Goal: Task Accomplishment & Management: Complete application form

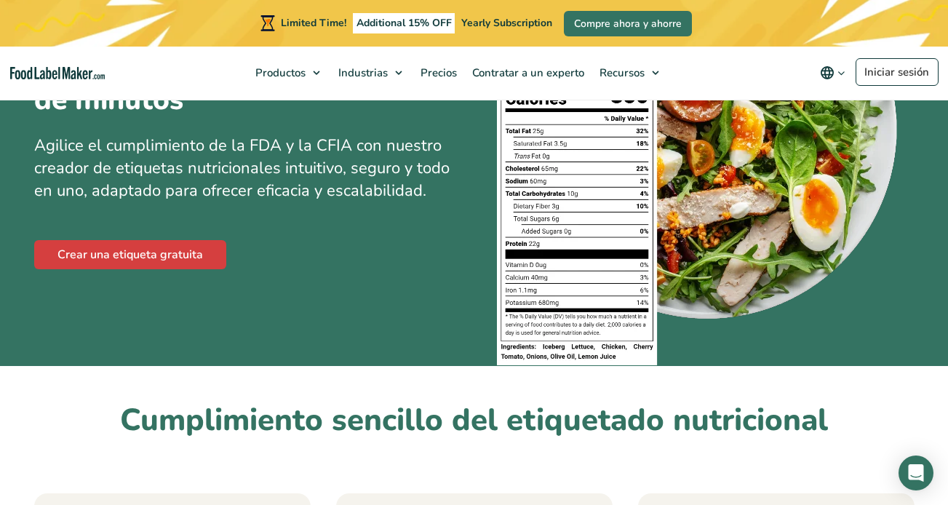
scroll to position [218, 0]
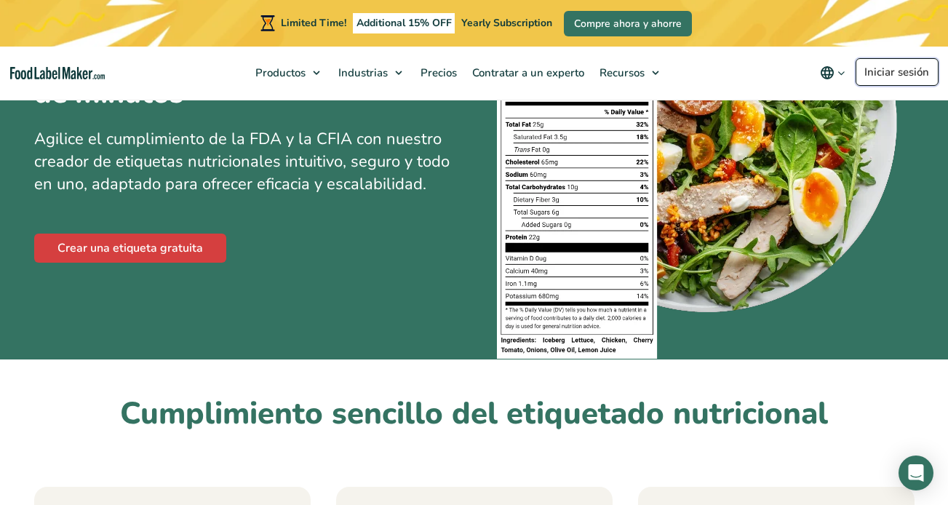
click at [906, 63] on link "Iniciar sesión" at bounding box center [897, 72] width 83 height 28
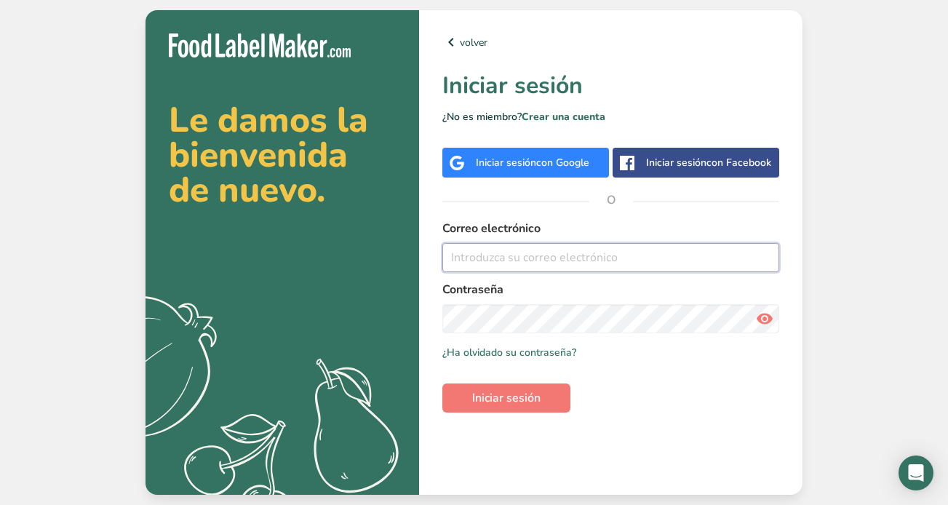
click at [719, 263] on input "email" at bounding box center [610, 257] width 337 height 29
type input "[PERSON_NAME][EMAIL_ADDRESS][PERSON_NAME][DOMAIN_NAME]"
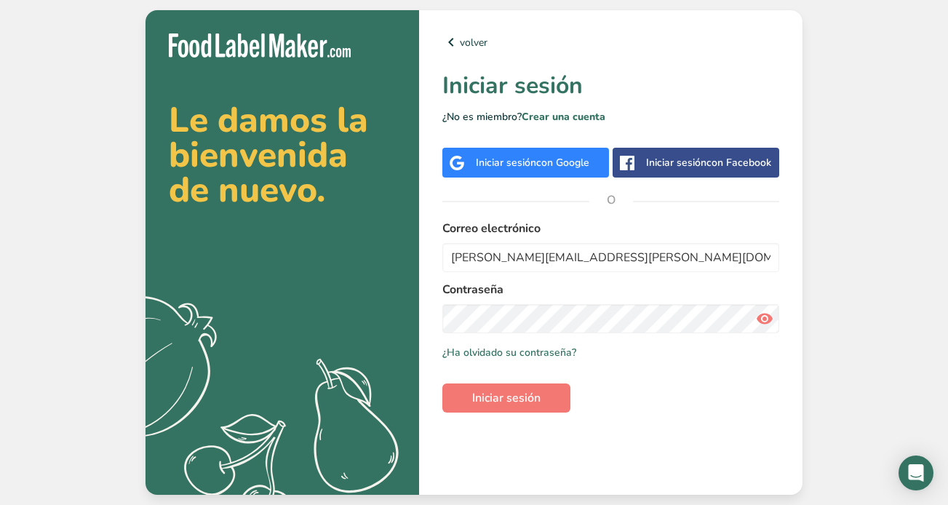
click at [773, 319] on icon at bounding box center [764, 319] width 17 height 26
click at [536, 397] on span "Iniciar sesión" at bounding box center [506, 397] width 68 height 17
click at [554, 118] on link "Crear una cuenta" at bounding box center [564, 117] width 84 height 14
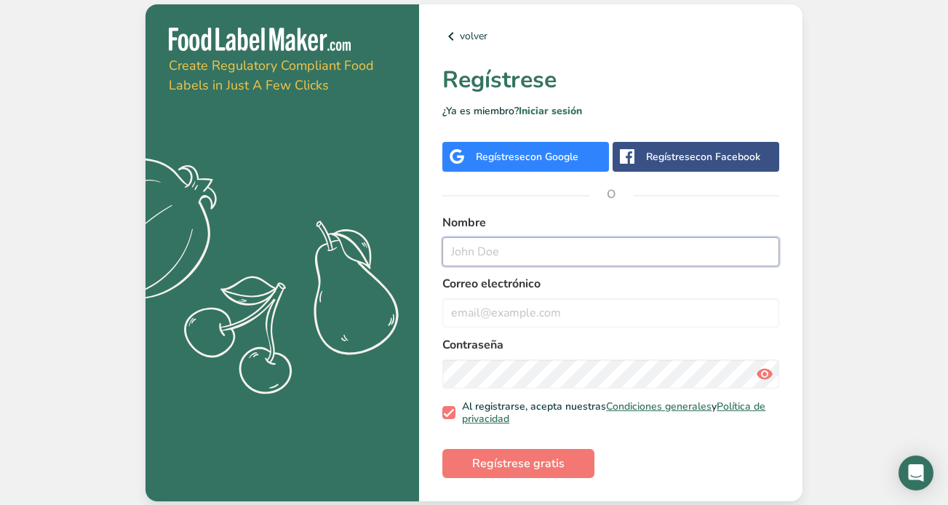
click at [526, 244] on input "text" at bounding box center [610, 251] width 337 height 29
type input "mi"
click at [522, 311] on input "email" at bounding box center [610, 312] width 337 height 29
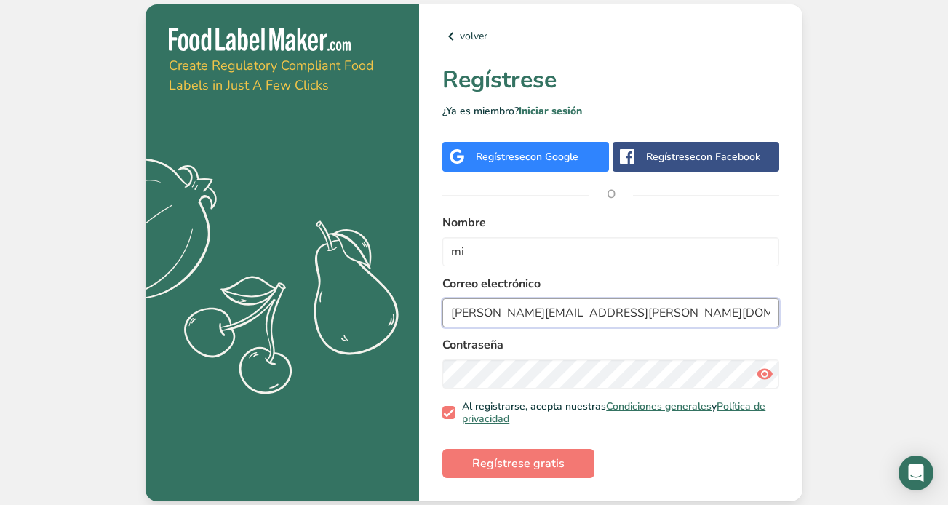
type input "miriam.garcia@packdesign.es"
click at [485, 469] on span "Regístrese gratis" at bounding box center [518, 463] width 92 height 17
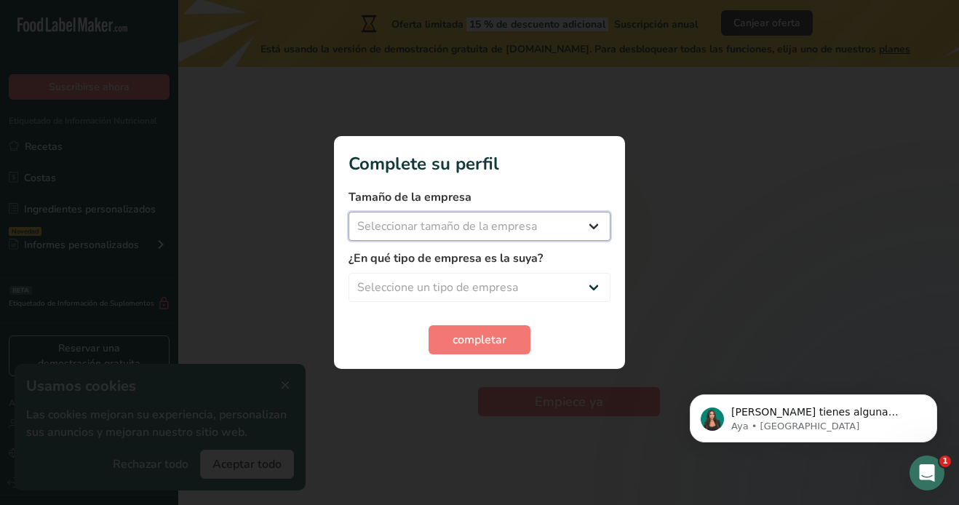
click at [596, 226] on select "Seleccionar tamaño de la empresa Menos de 10 empleados De 10 a 50 empleados De …" at bounding box center [479, 226] width 262 height 29
select select "1"
click at [348, 212] on select "Seleccionar tamaño de la empresa Menos de 10 empleados De 10 a 50 empleados De …" at bounding box center [479, 226] width 262 height 29
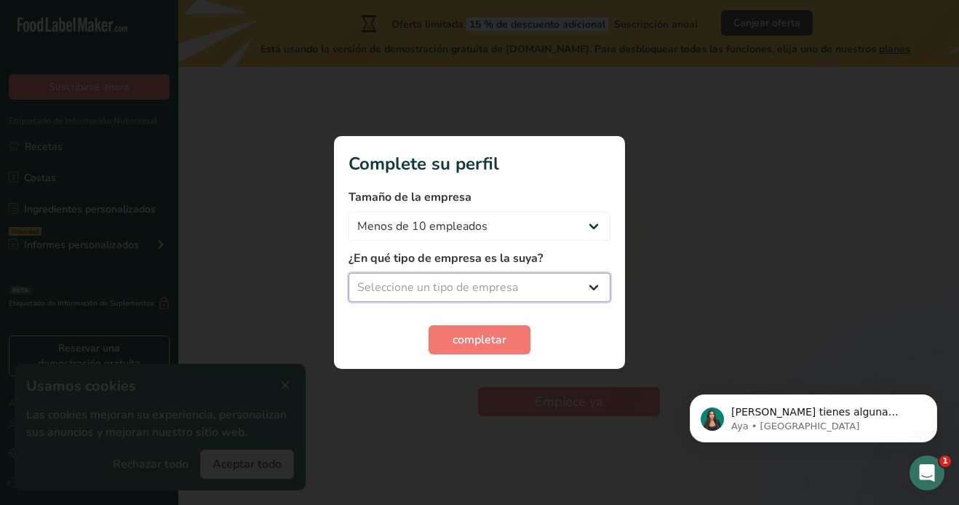
click at [541, 284] on select "Seleccione un tipo de empresa Fabricante de alimentos envasados Restaurante y c…" at bounding box center [479, 287] width 262 height 29
select select "1"
click at [348, 273] on select "Seleccione un tipo de empresa Fabricante de alimentos envasados Restaurante y c…" at bounding box center [479, 287] width 262 height 29
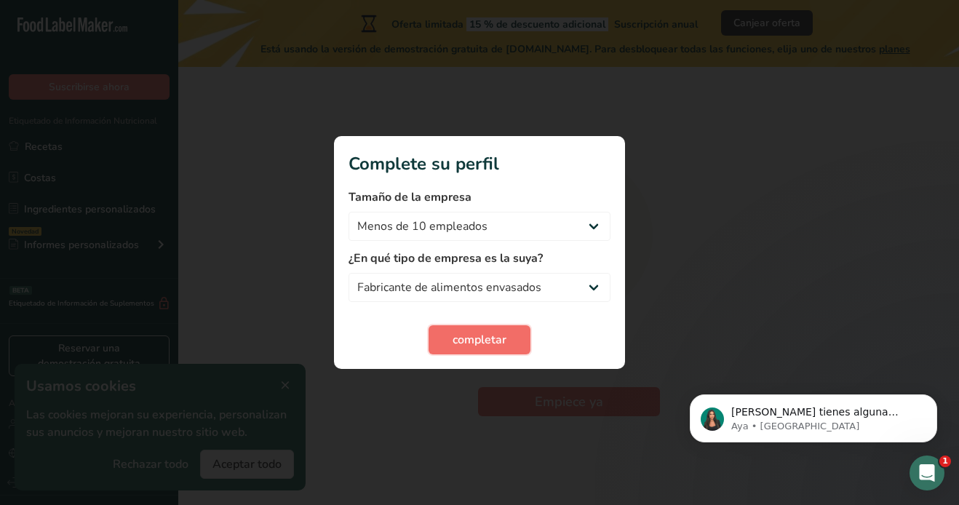
click at [499, 338] on span "completar" at bounding box center [480, 339] width 54 height 17
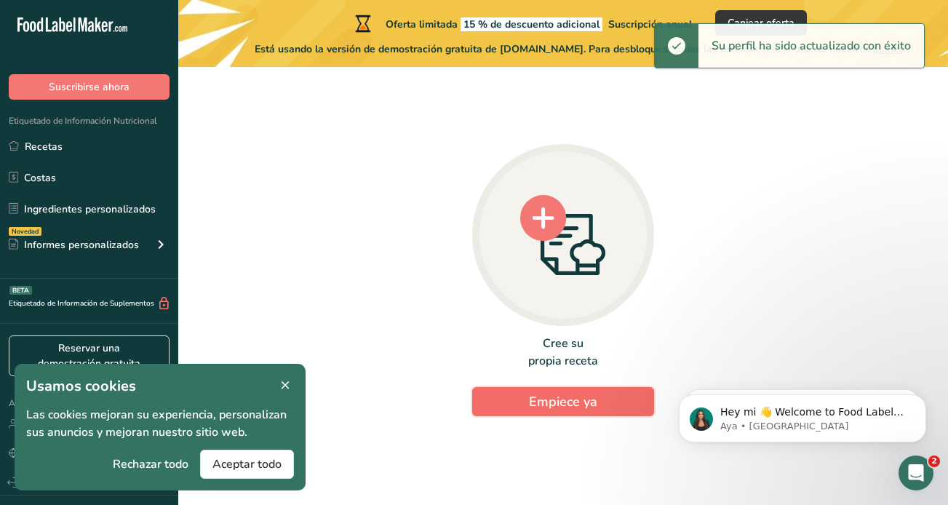
click at [530, 403] on span "Empiece ya" at bounding box center [563, 401] width 68 height 17
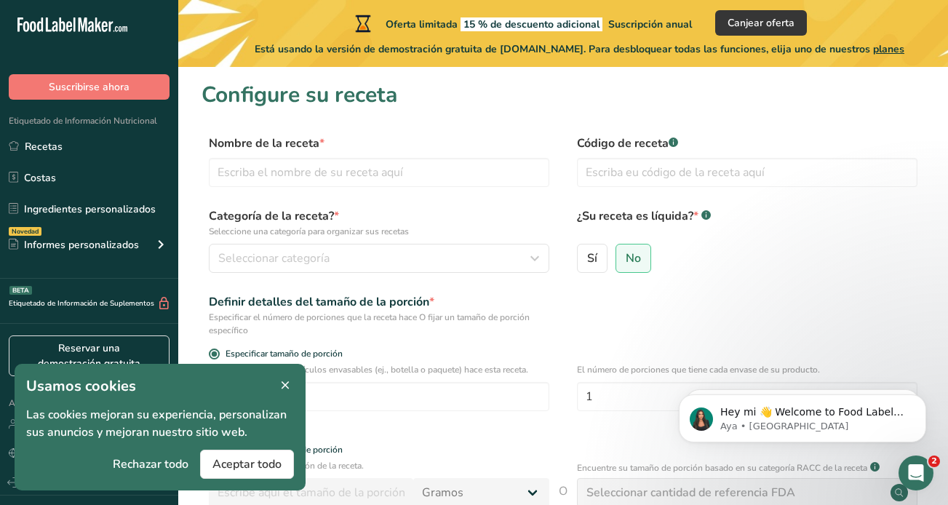
click at [288, 383] on icon at bounding box center [285, 385] width 13 height 20
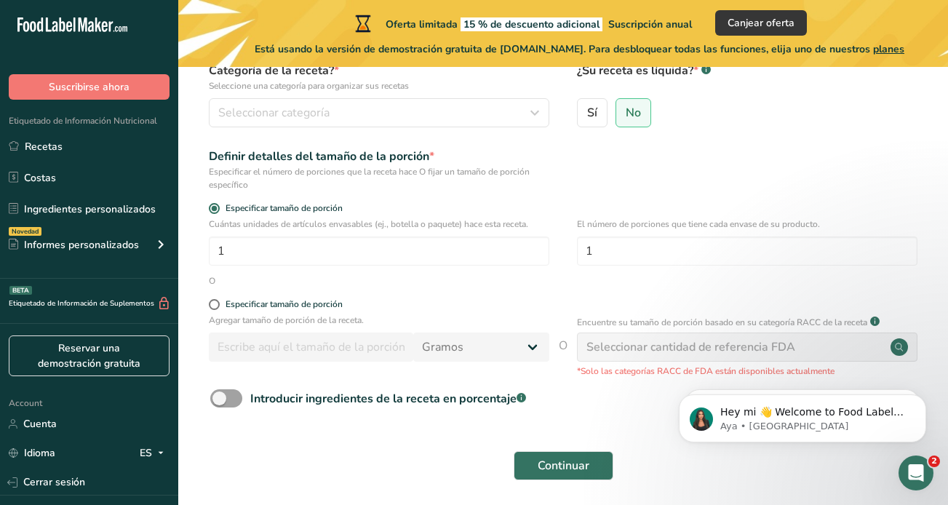
scroll to position [199, 0]
